Goal: Check status: Check status

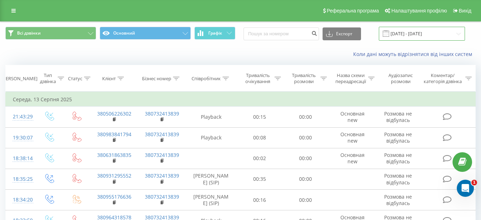
click at [431, 33] on input "[DATE] - [DATE]" at bounding box center [422, 34] width 86 height 14
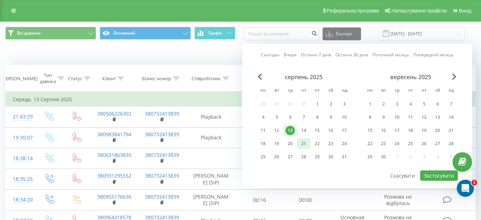
click at [303, 145] on div "21" at bounding box center [303, 143] width 9 height 9
click at [427, 174] on button "Застосувати" at bounding box center [439, 175] width 38 height 10
type input "[DATE] - [DATE]"
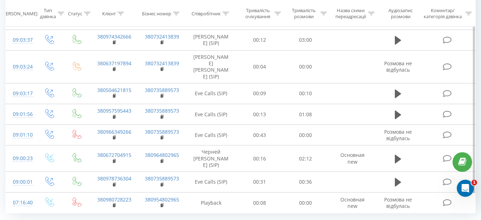
scroll to position [946, 0]
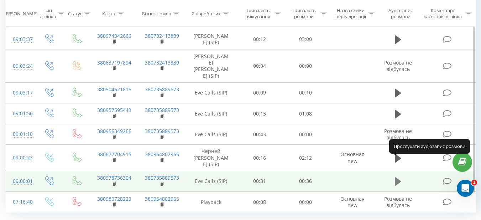
click at [399, 177] on icon at bounding box center [398, 181] width 6 height 9
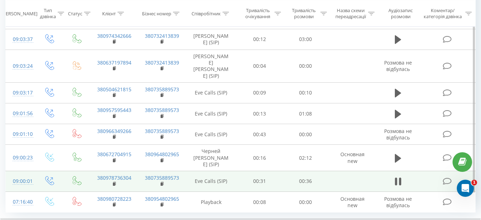
drag, startPoint x: 419, startPoint y: 217, endPoint x: 435, endPoint y: 216, distance: 15.3
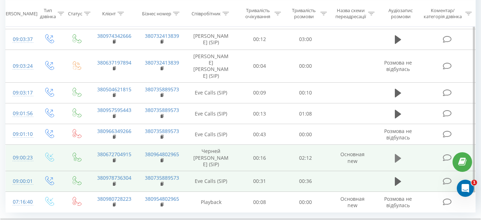
click at [398, 153] on icon at bounding box center [398, 157] width 6 height 9
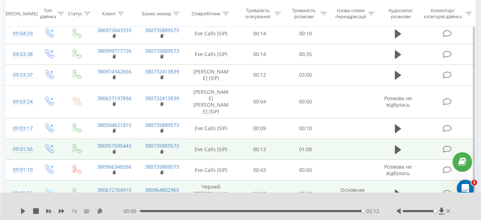
scroll to position [875, 0]
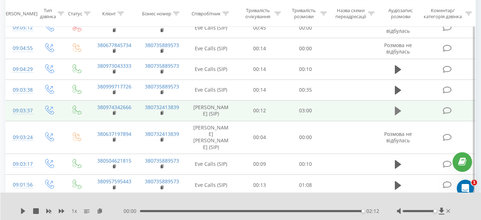
click at [398, 106] on icon at bounding box center [398, 110] width 6 height 9
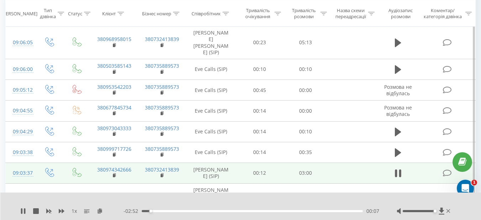
scroll to position [803, 0]
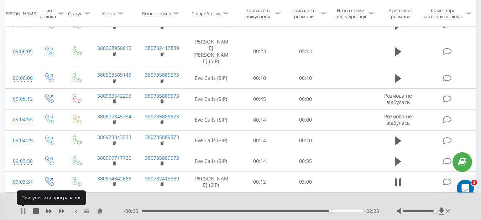
click at [23, 211] on icon at bounding box center [23, 211] width 6 height 6
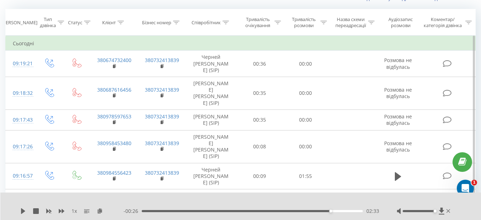
scroll to position [20, 0]
